Goal: Task Accomplishment & Management: Complete application form

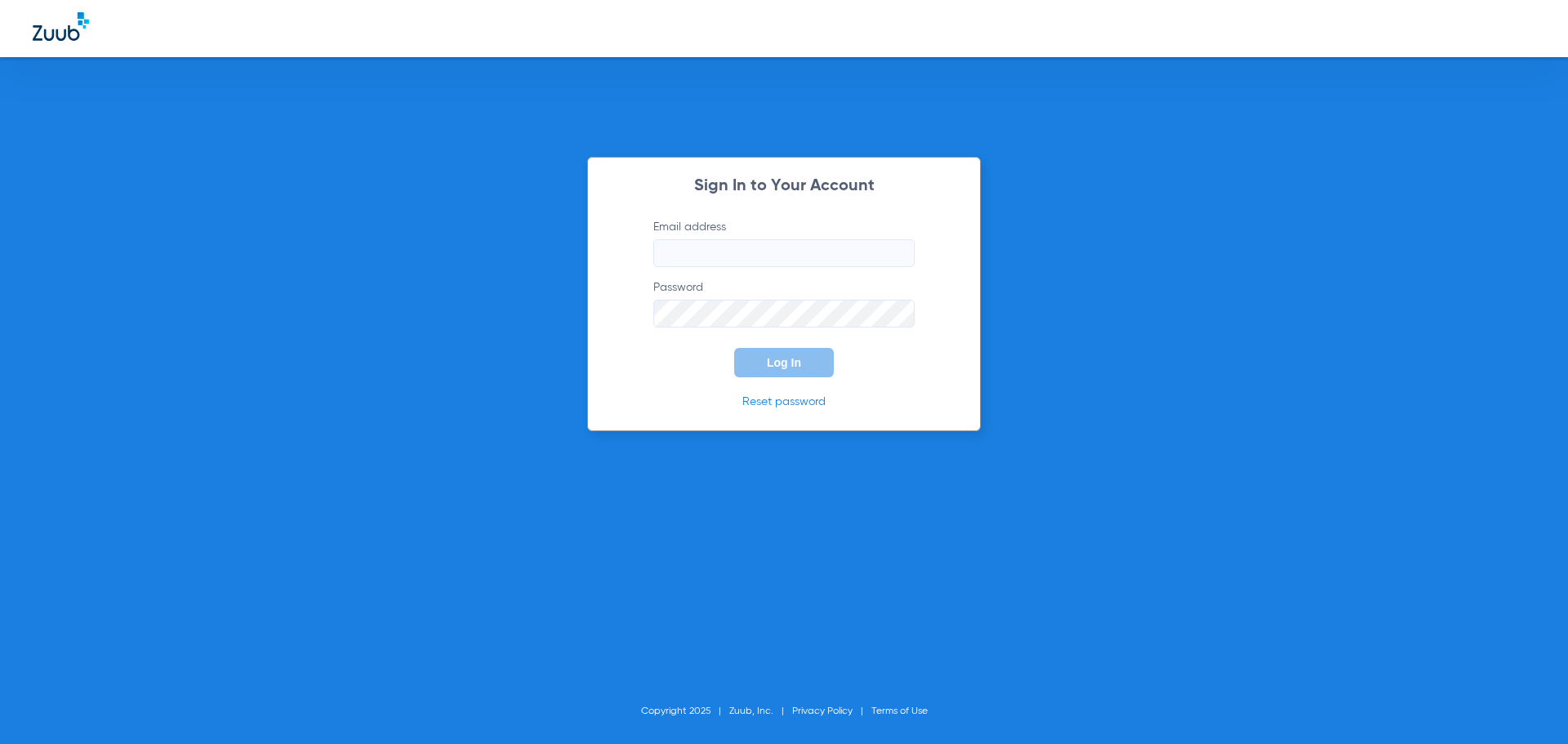
click at [765, 251] on input "Email address" at bounding box center [784, 252] width 262 height 28
type input "m"
type input "[EMAIL_ADDRESS][DOMAIN_NAME]"
click at [735, 348] on button "Log In" at bounding box center [784, 362] width 100 height 29
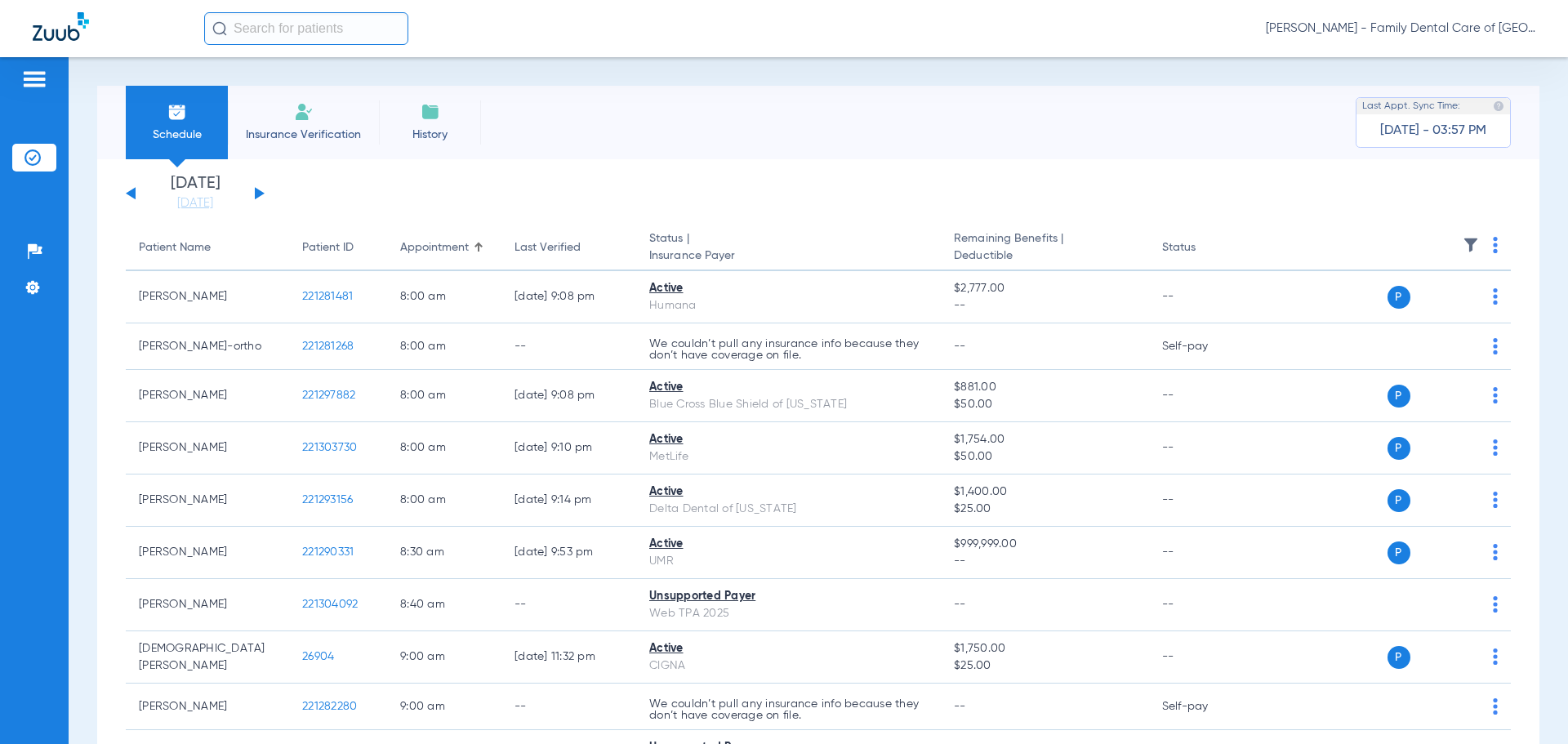
click at [309, 137] on span "Insurance Verification" at bounding box center [303, 134] width 127 height 16
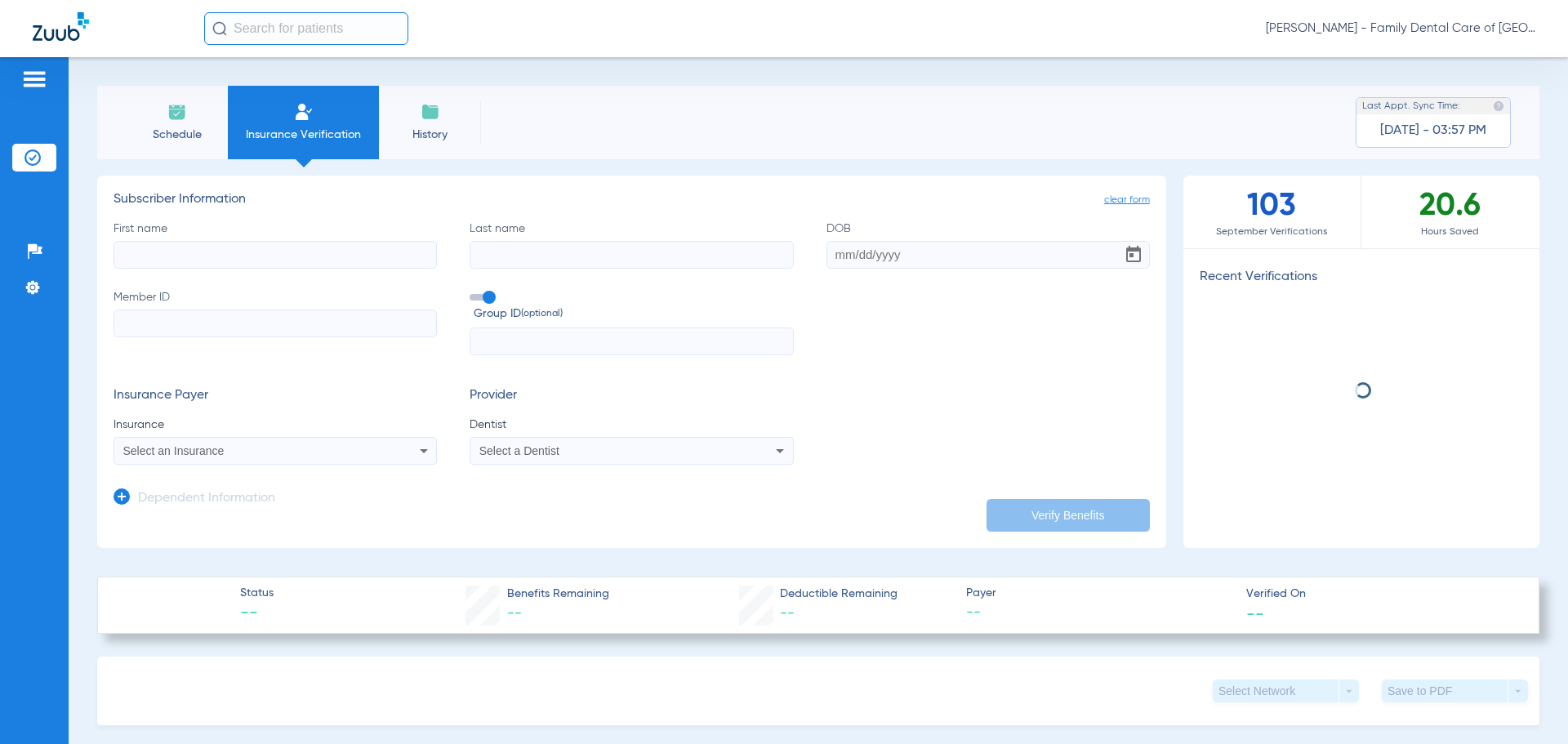
click at [315, 251] on input "First name" at bounding box center [275, 254] width 323 height 28
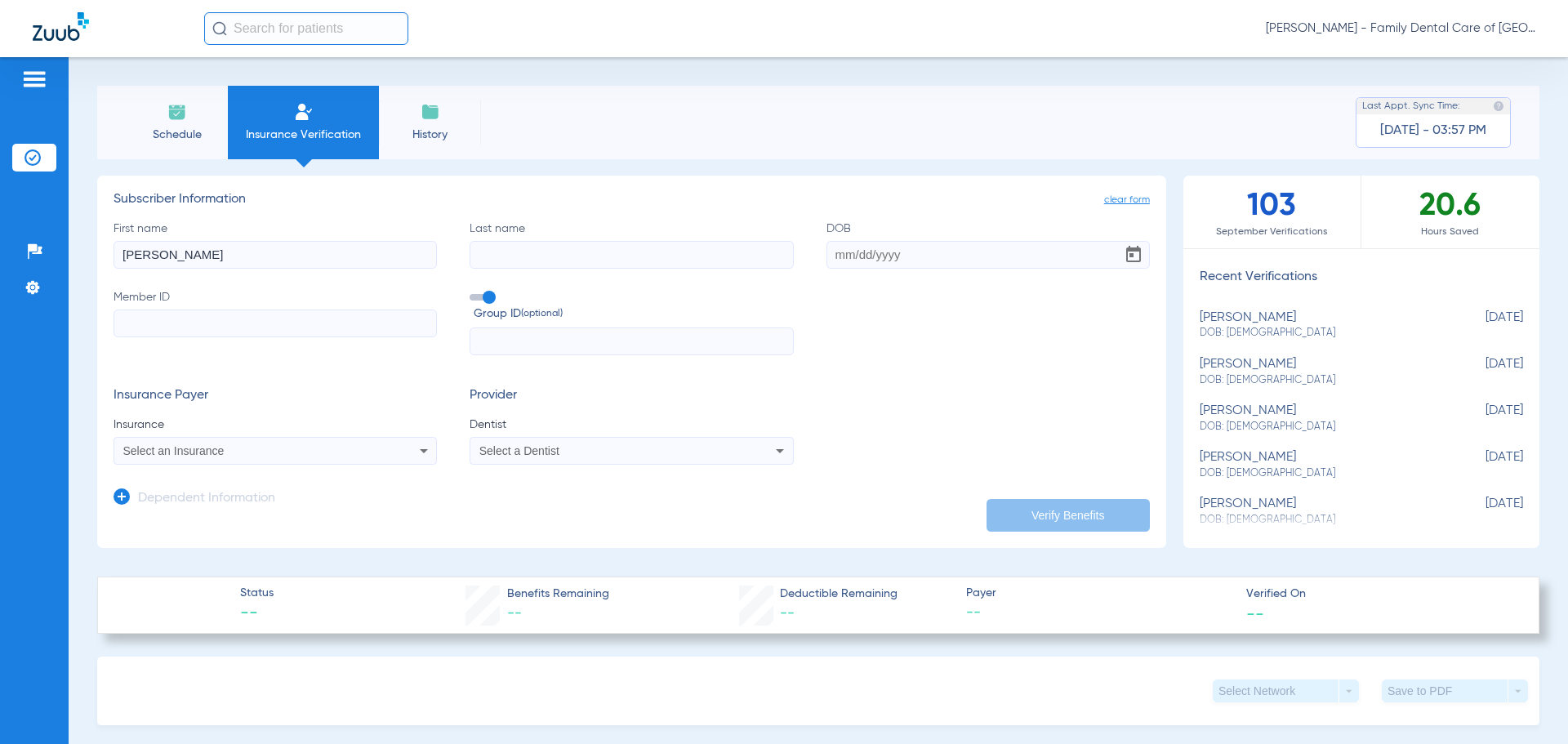
type input "[PERSON_NAME]"
type input "[DATE]"
click at [273, 331] on input "Member ID" at bounding box center [275, 323] width 323 height 28
click at [493, 297] on label "Group ID (optional)" at bounding box center [632, 306] width 323 height 35
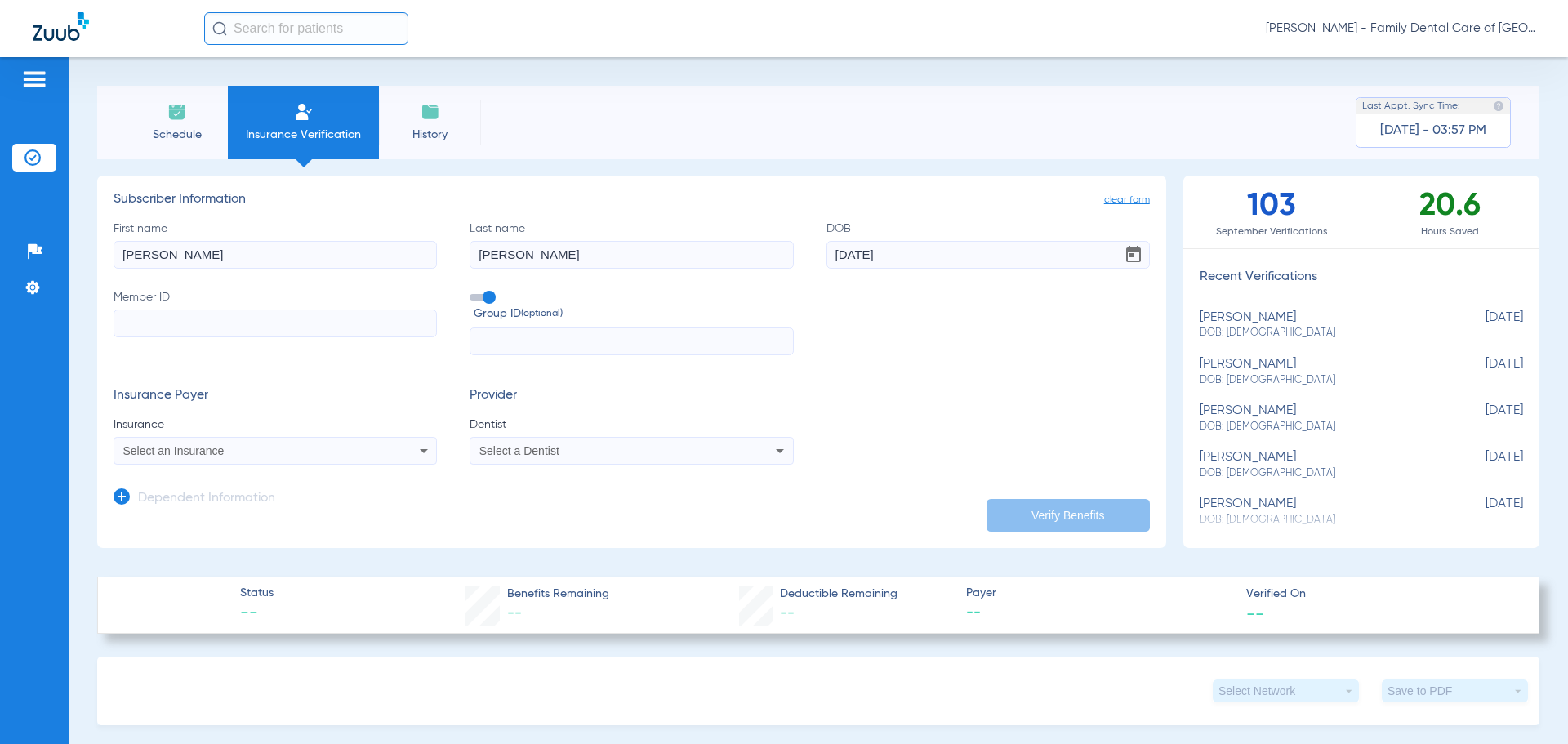
click at [473, 291] on input "Group ID (optional)" at bounding box center [473, 291] width 0 height 0
click at [323, 443] on div "Select an Insurance" at bounding box center [275, 450] width 322 height 20
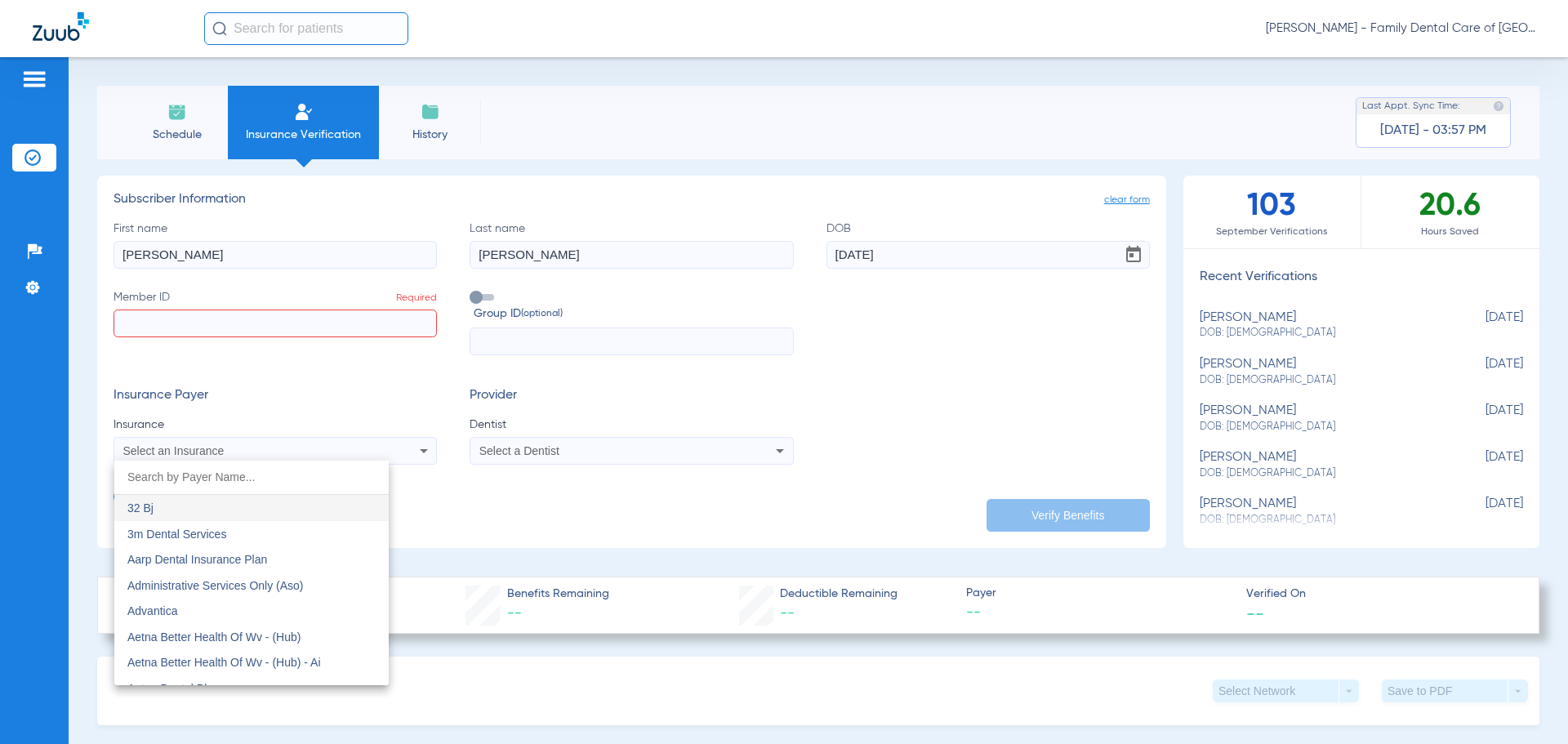
type input "e"
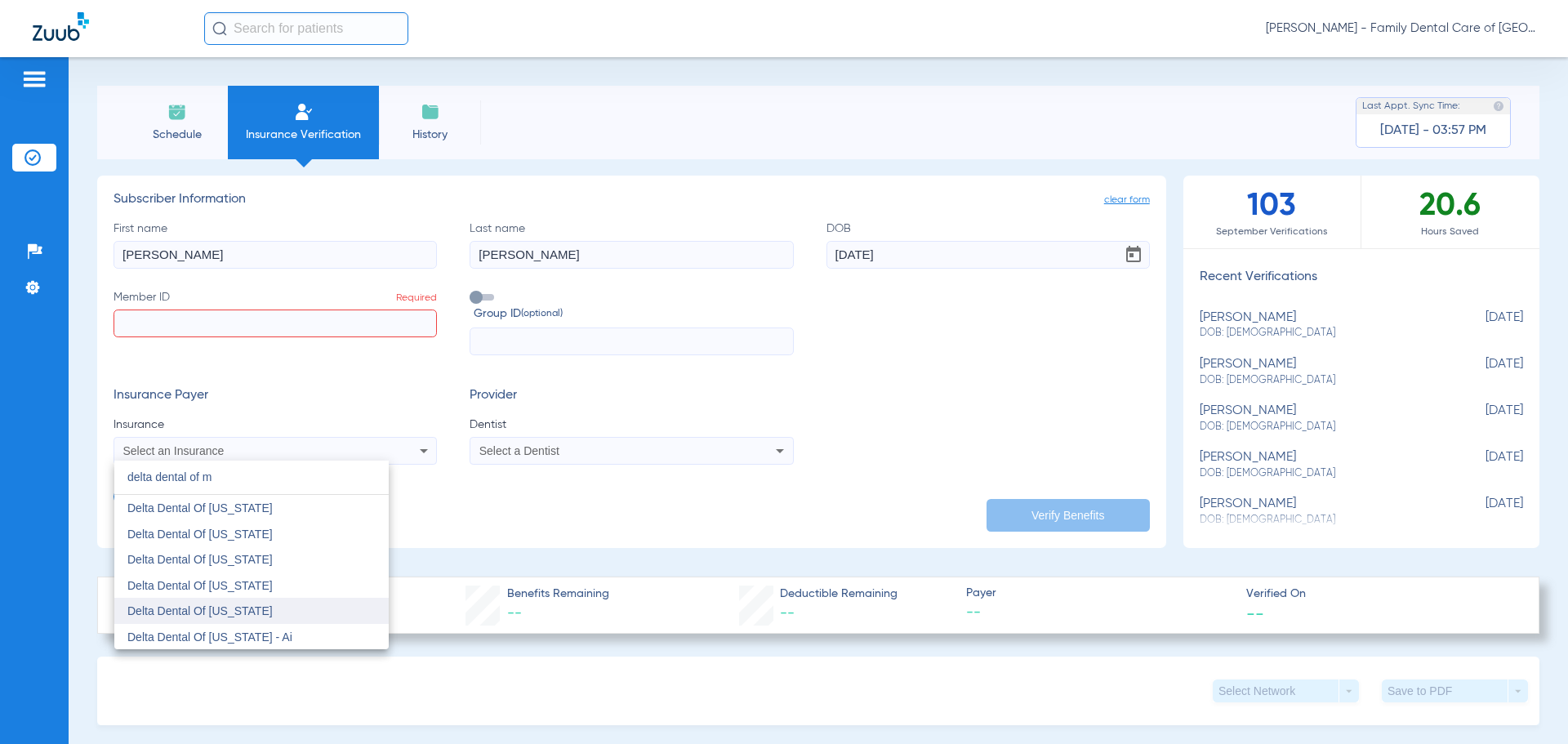
type input "delta dental of m"
click at [233, 611] on span "Delta Dental Of [US_STATE]" at bounding box center [200, 611] width 146 height 13
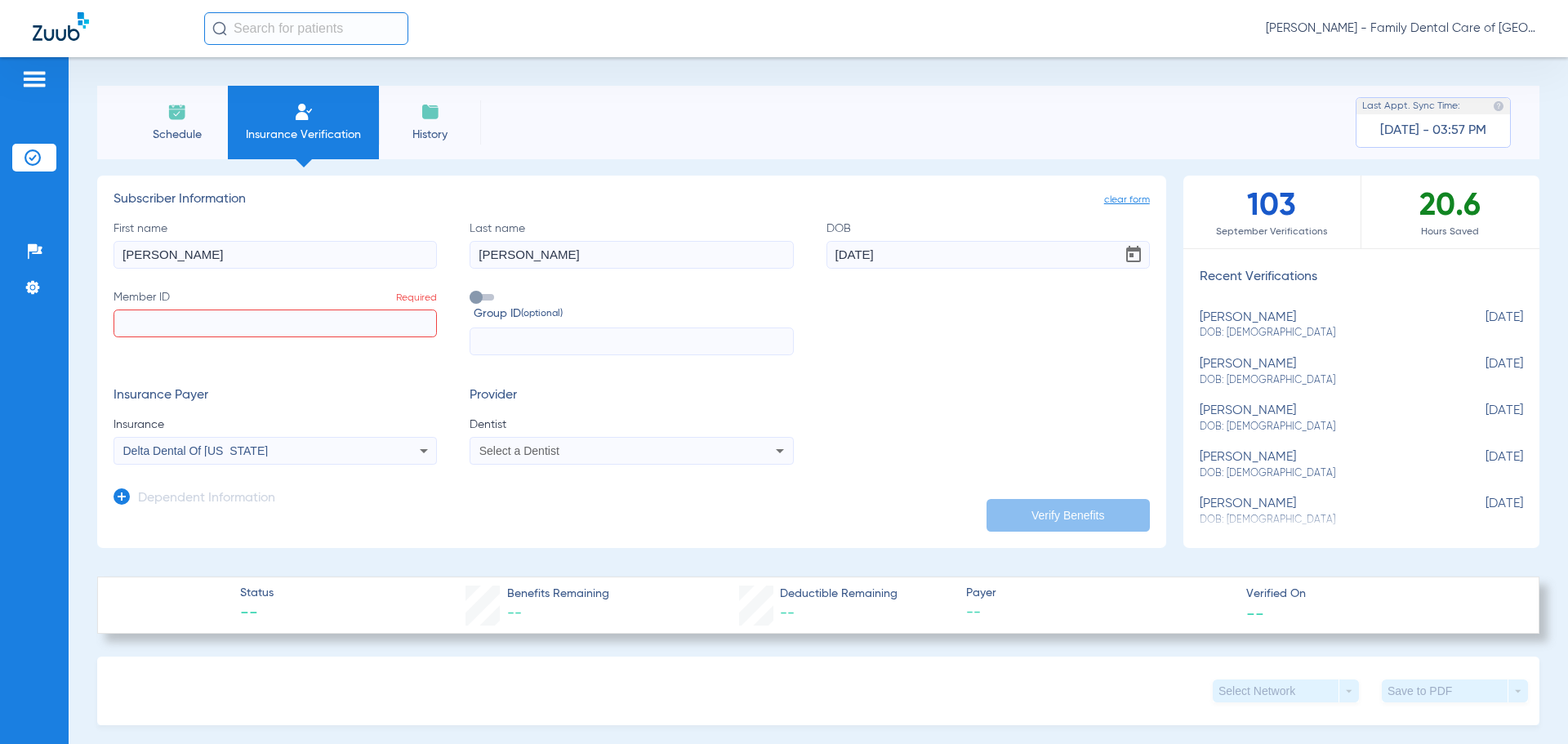
click at [550, 455] on span "Select a Dentist" at bounding box center [519, 451] width 80 height 13
type input "ju"
drag, startPoint x: 529, startPoint y: 532, endPoint x: 504, endPoint y: 473, distance: 64.1
click at [529, 525] on mat-option "[PERSON_NAME] [PERSON_NAME] 1023648664" at bounding box center [605, 534] width 274 height 26
click at [343, 323] on input "Member ID Required" at bounding box center [275, 323] width 323 height 28
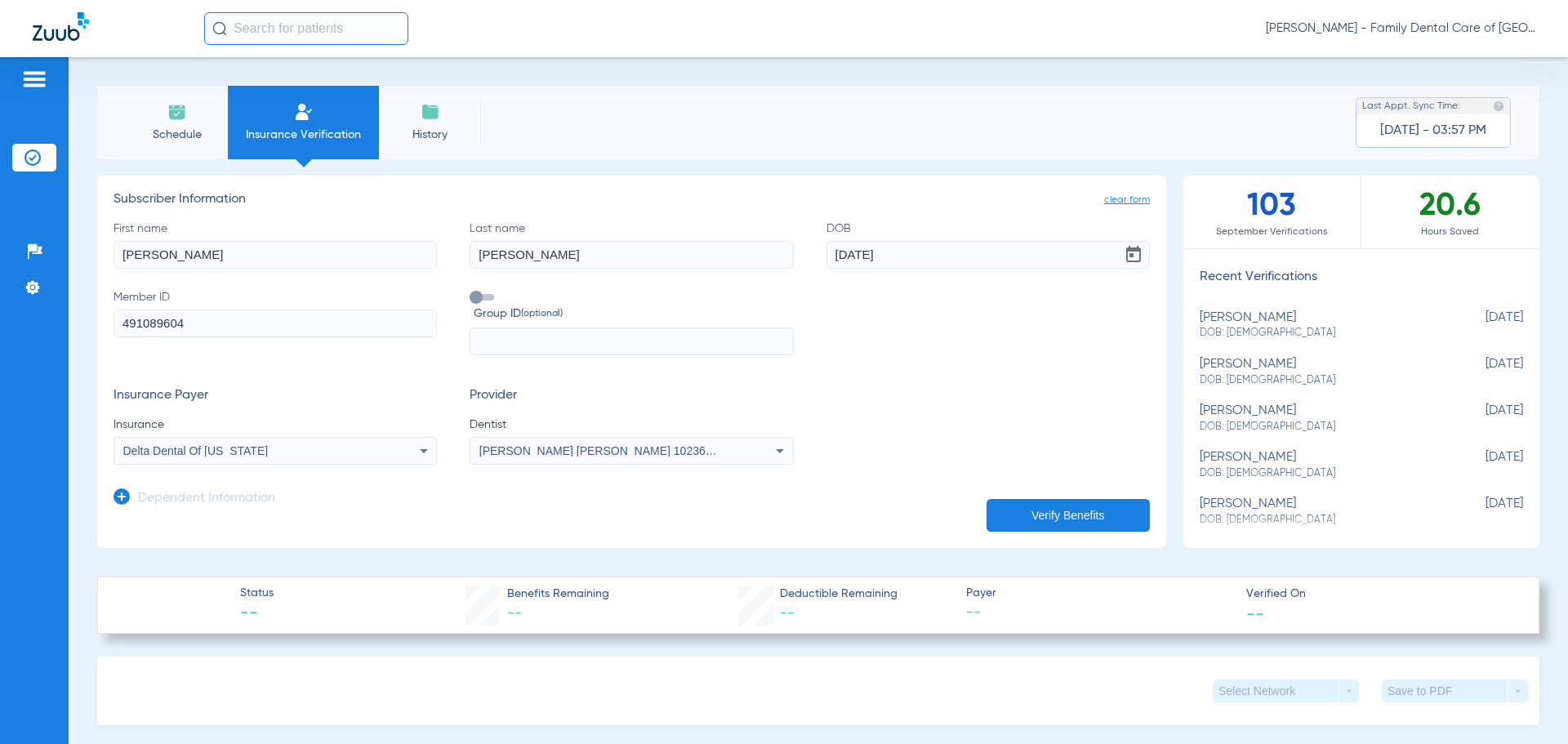
type input "491089604"
click at [1075, 516] on button "Verify Benefits" at bounding box center [1068, 515] width 164 height 32
